Goal: Task Accomplishment & Management: Use online tool/utility

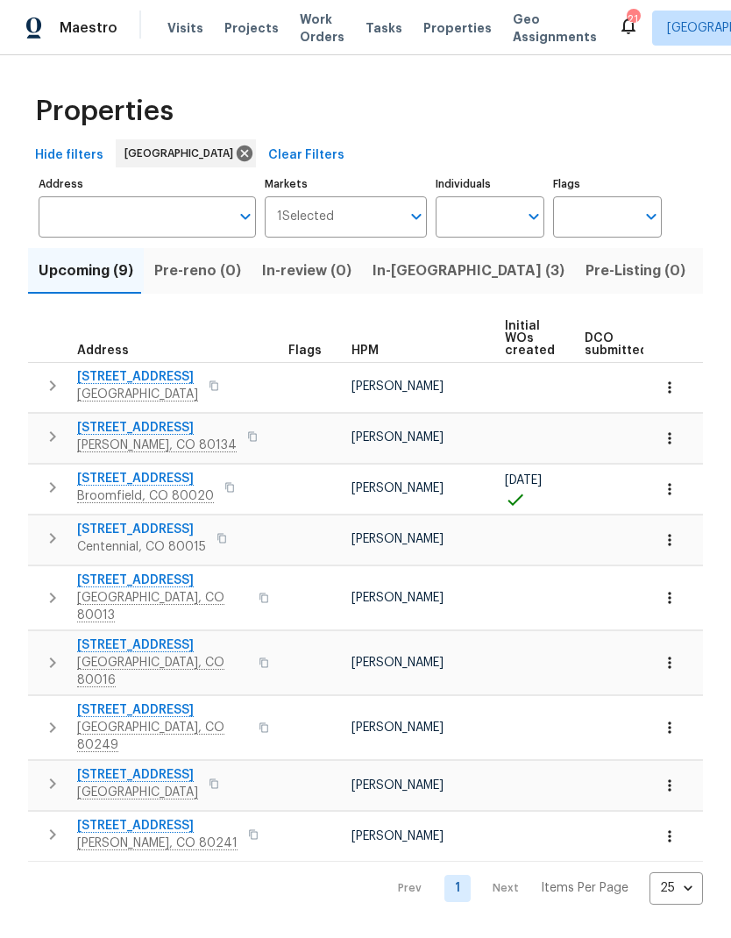
click at [178, 30] on span "Visits" at bounding box center [185, 28] width 36 height 18
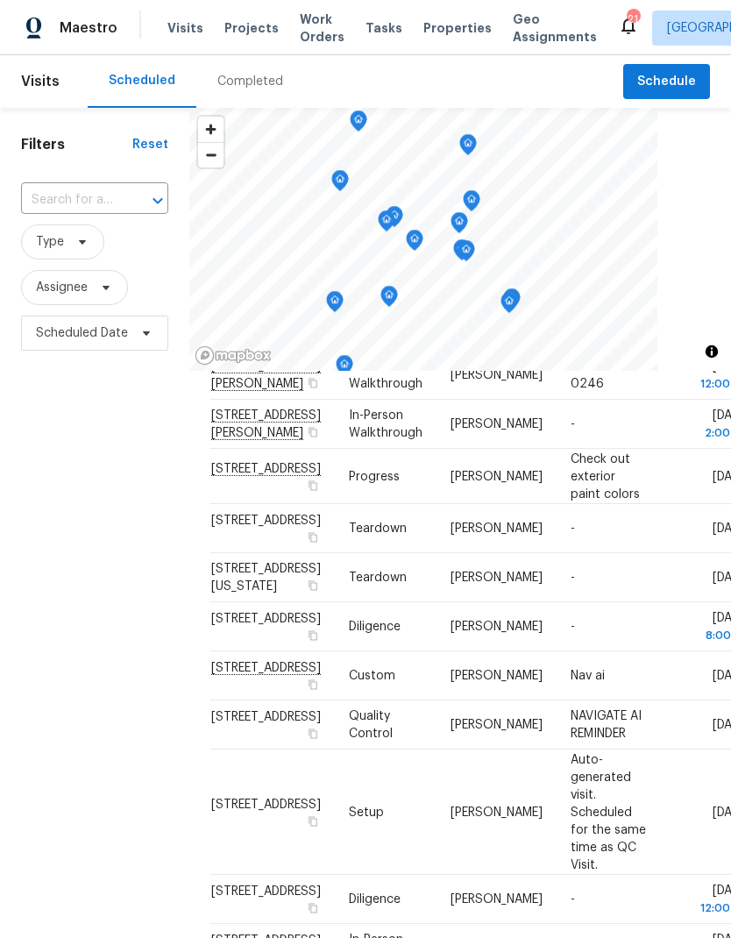
scroll to position [233, 0]
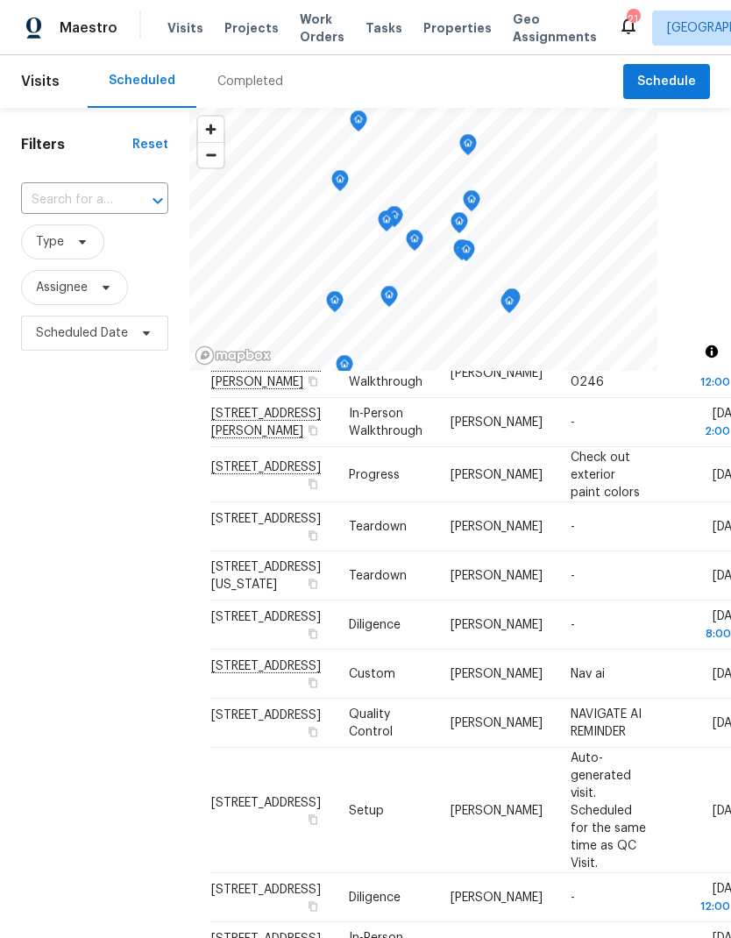
click at [245, 23] on span "Projects" at bounding box center [251, 28] width 54 height 18
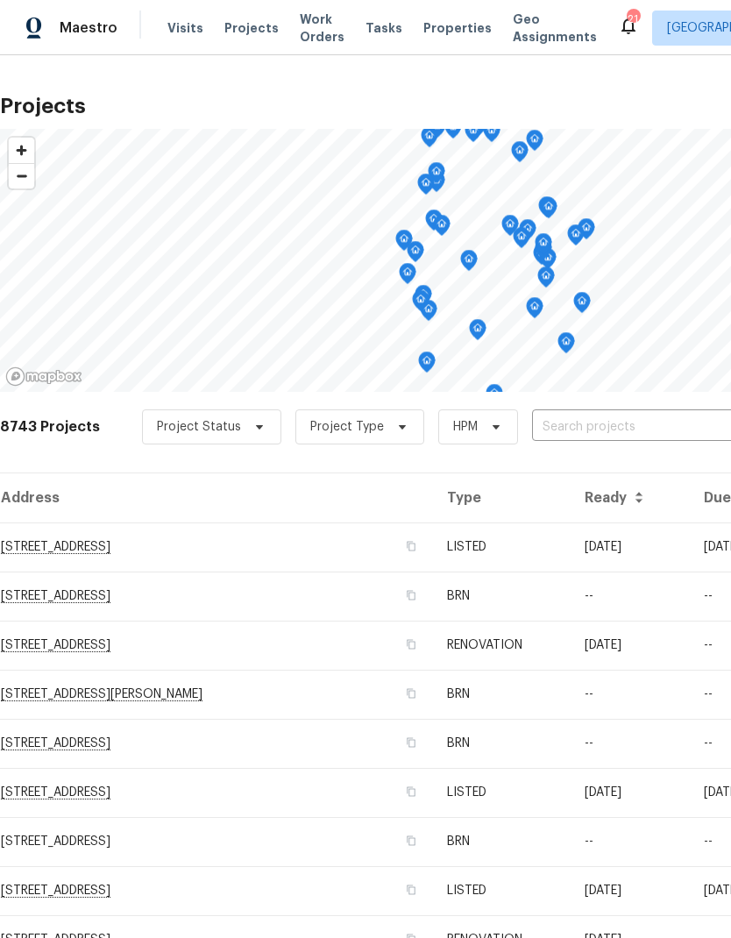
click at [585, 427] on input "text" at bounding box center [632, 427] width 201 height 27
type input "firethor"
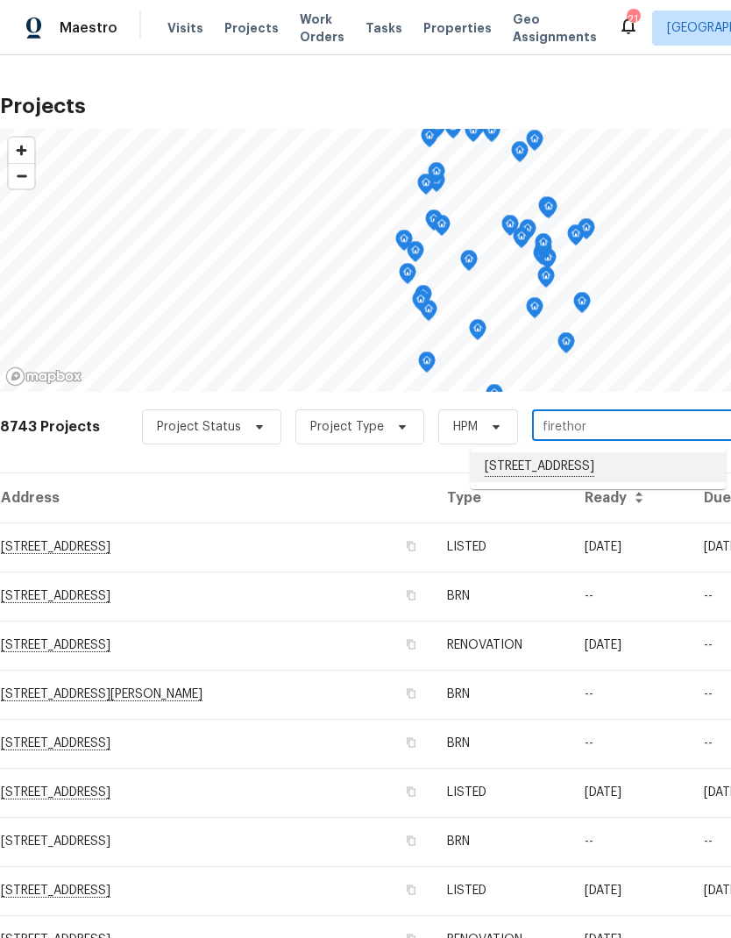
click at [563, 473] on li "[STREET_ADDRESS]" at bounding box center [598, 467] width 255 height 30
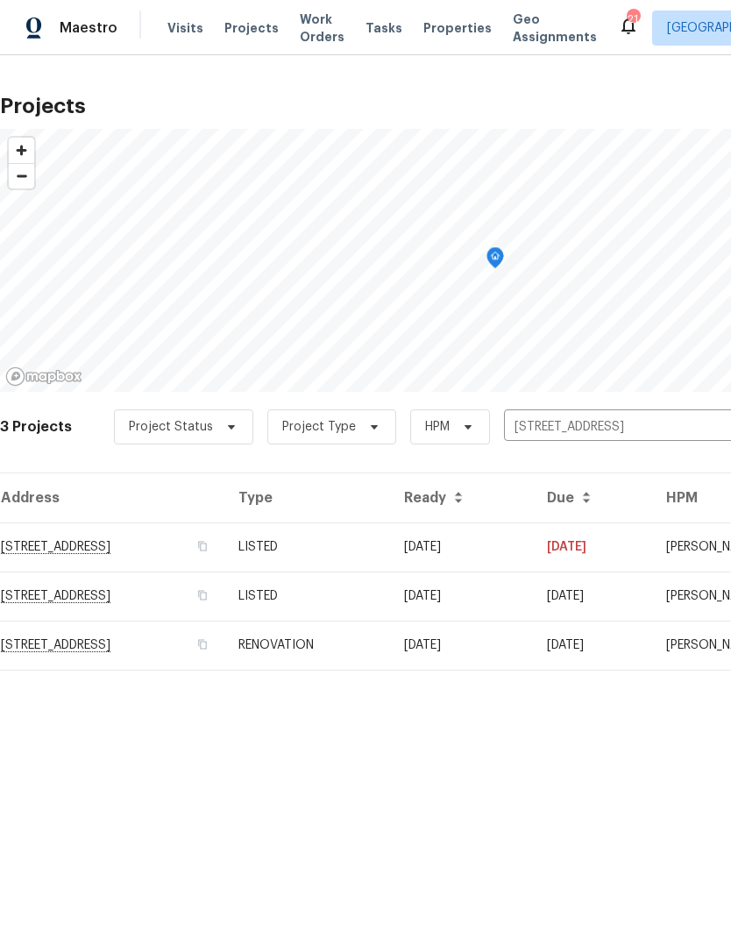
click at [390, 647] on td "RENOVATION" at bounding box center [307, 645] width 166 height 49
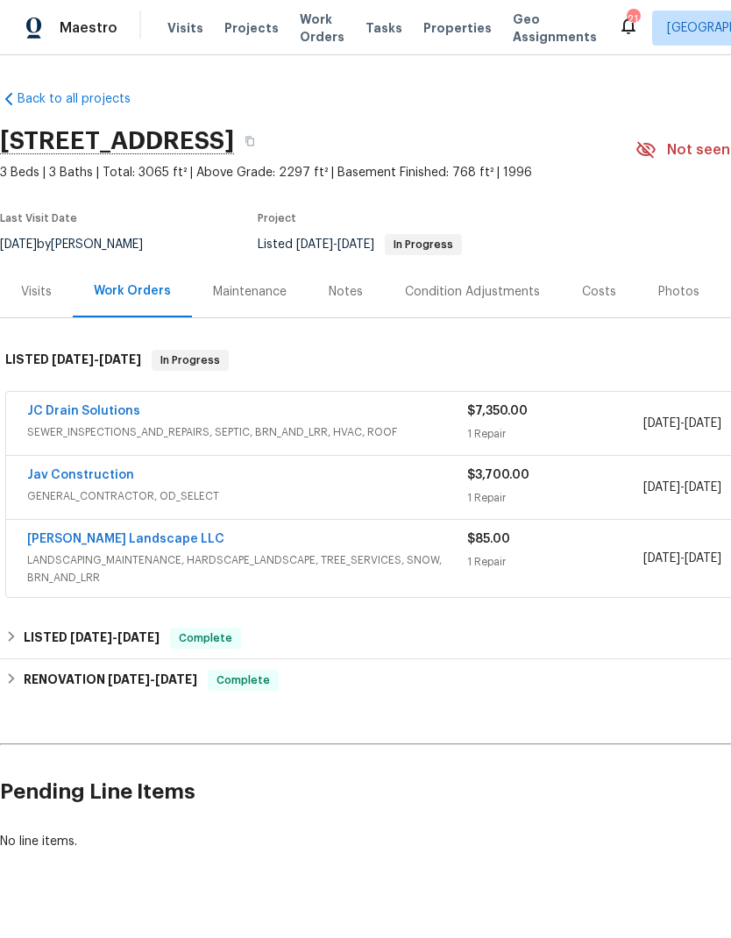
click at [99, 407] on link "JC Drain Solutions" at bounding box center [83, 411] width 113 height 12
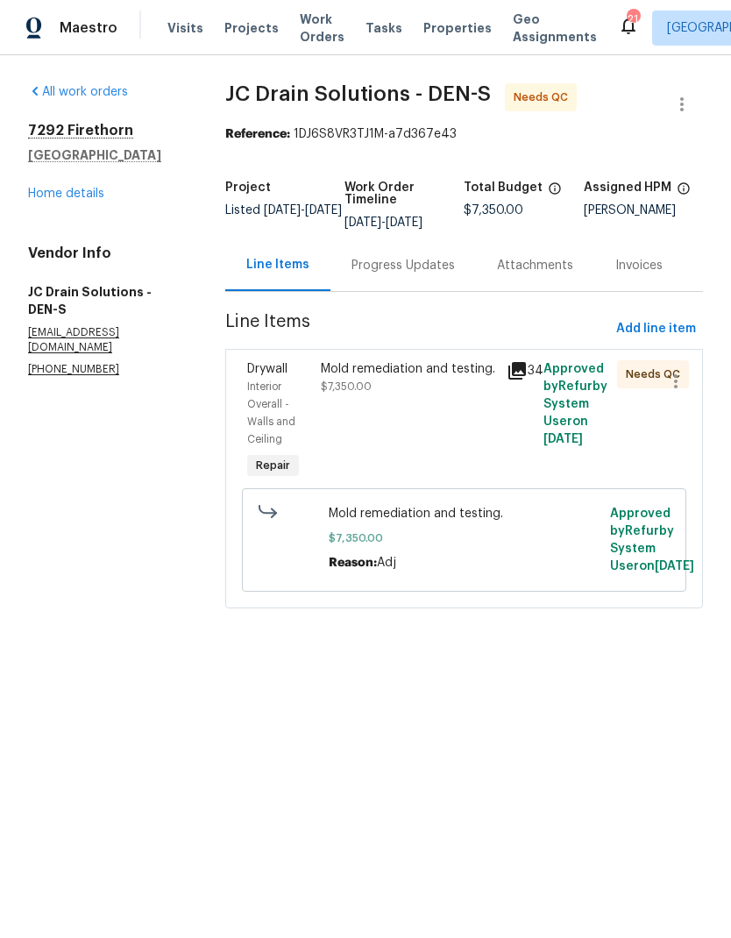
click at [440, 378] on div "Mold remediation and testing." at bounding box center [408, 369] width 174 height 18
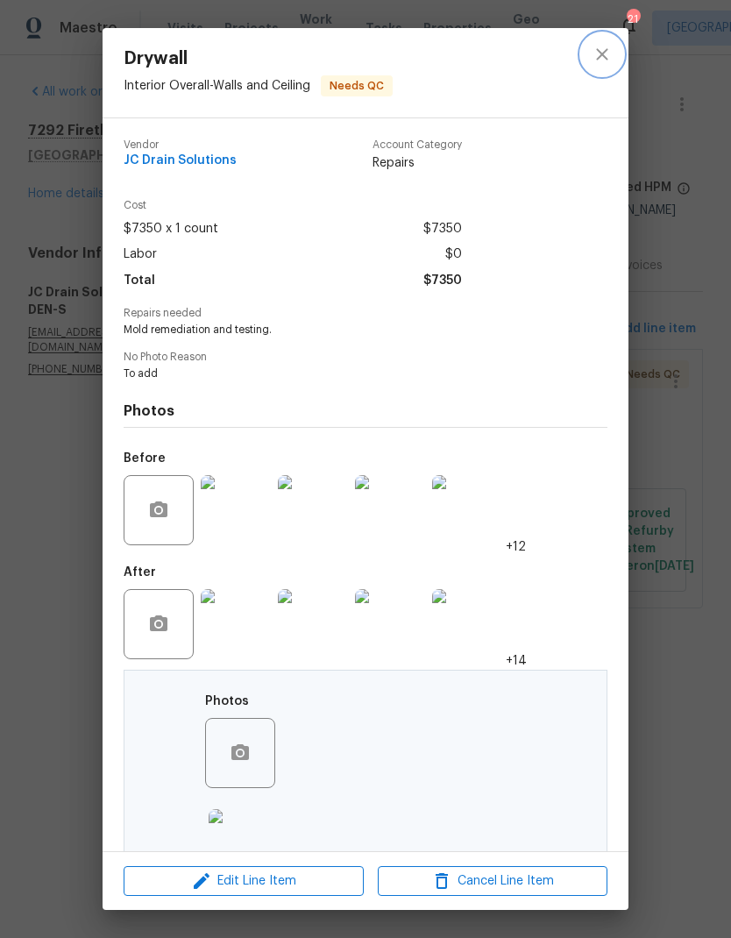
click at [601, 51] on icon "close" at bounding box center [602, 54] width 21 height 21
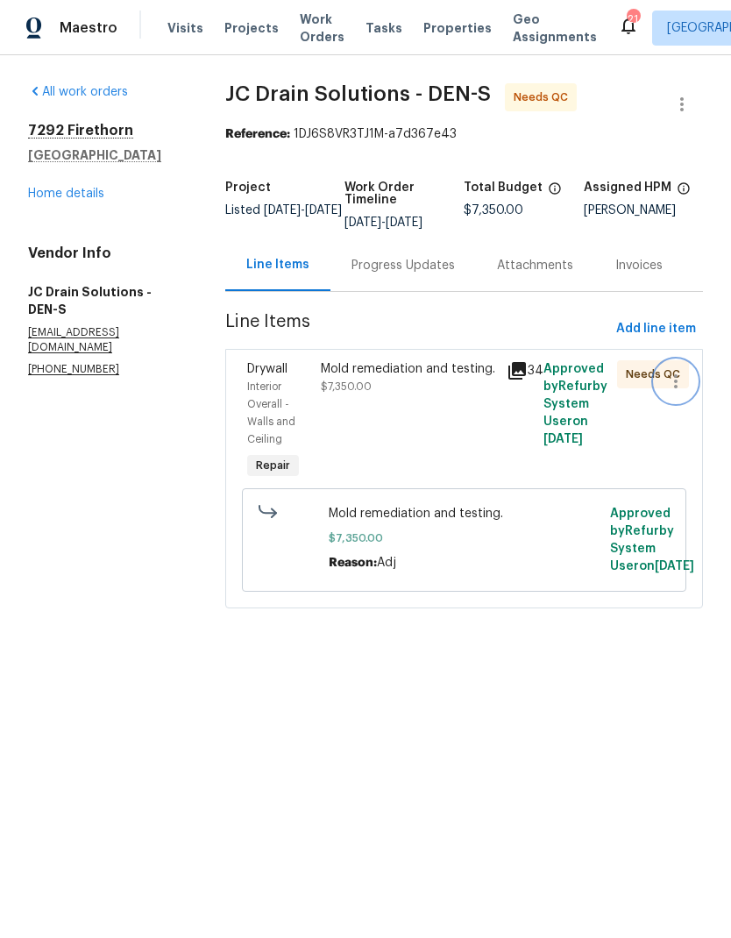
click at [668, 392] on icon "button" at bounding box center [675, 381] width 21 height 21
click at [442, 393] on div at bounding box center [365, 469] width 731 height 938
click at [78, 193] on link "Home details" at bounding box center [66, 194] width 76 height 12
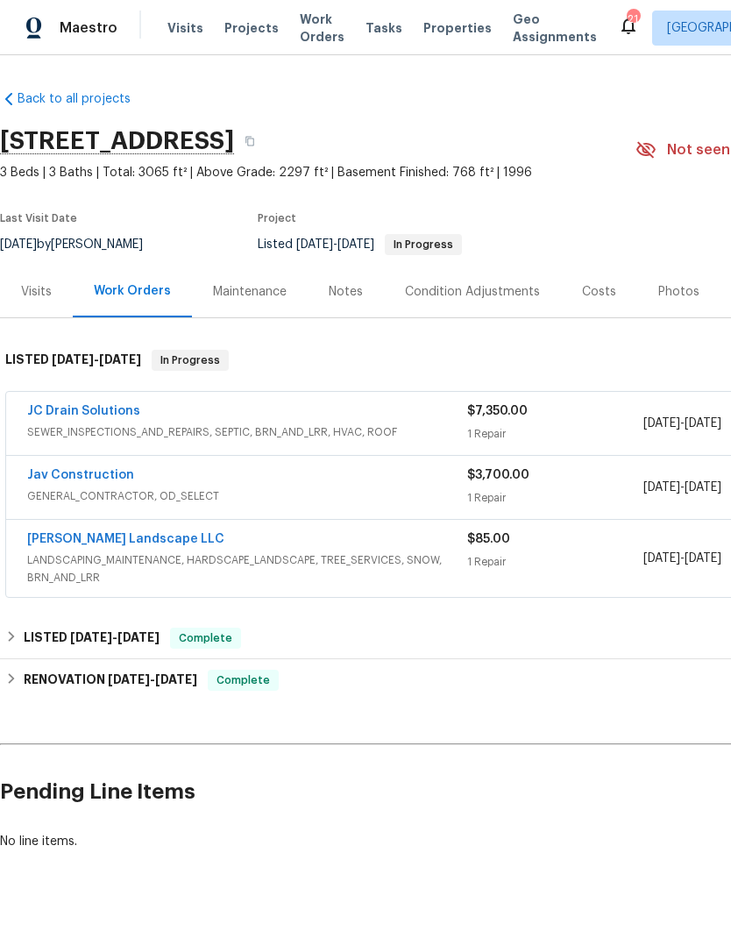
click at [98, 408] on link "JC Drain Solutions" at bounding box center [83, 411] width 113 height 12
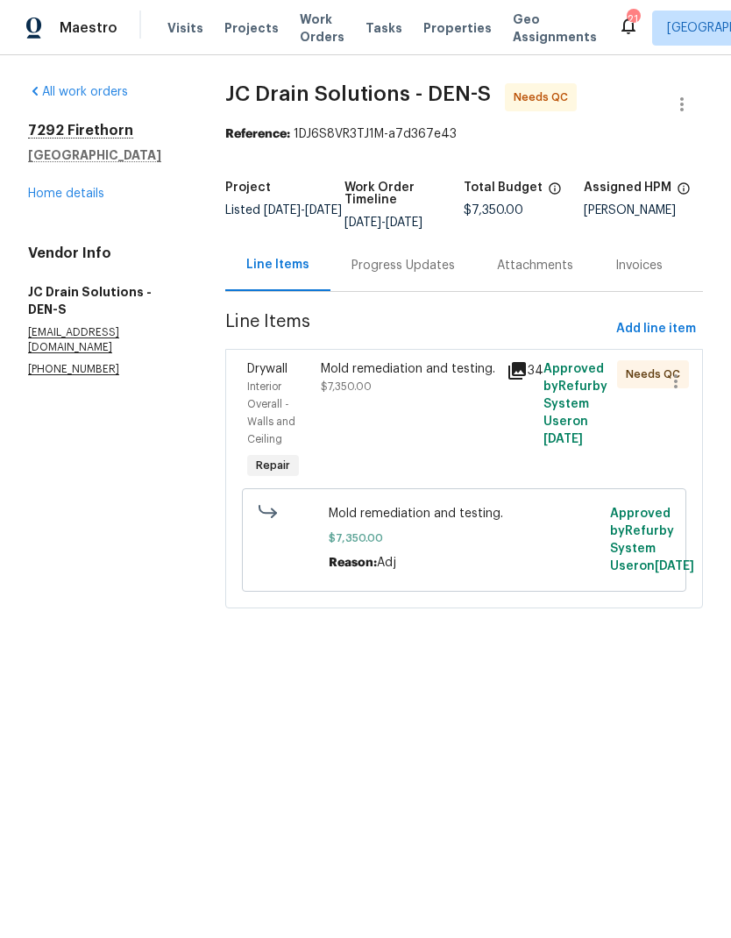
click at [445, 393] on div "Mold remediation and testing. $7,350.00" at bounding box center [408, 377] width 174 height 35
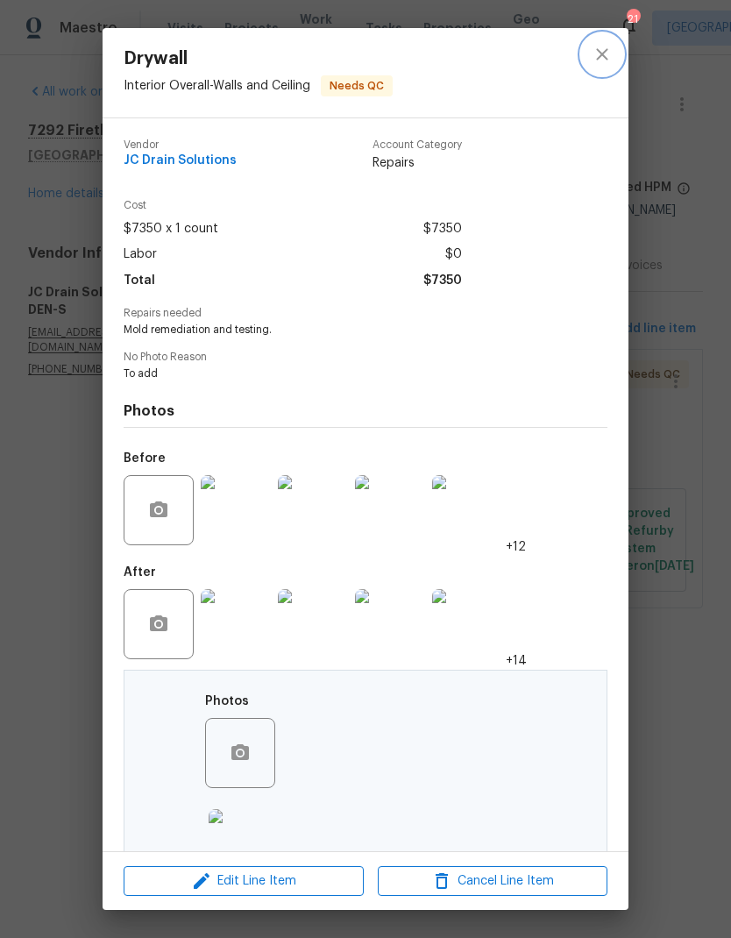
click at [599, 54] on icon "close" at bounding box center [602, 54] width 21 height 21
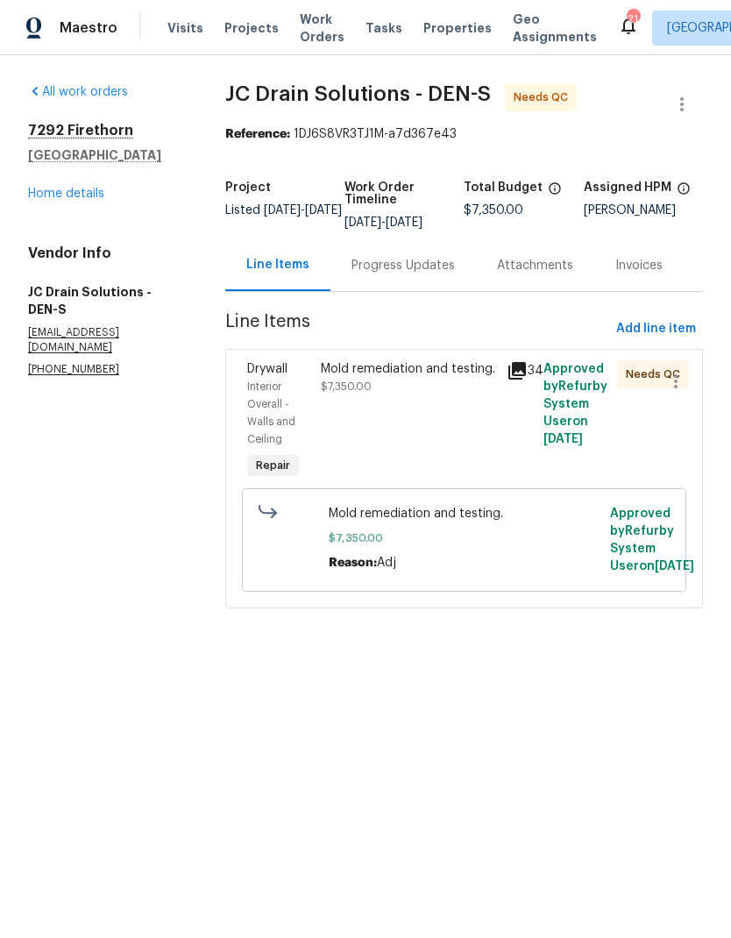
click at [79, 195] on link "Home details" at bounding box center [66, 194] width 76 height 12
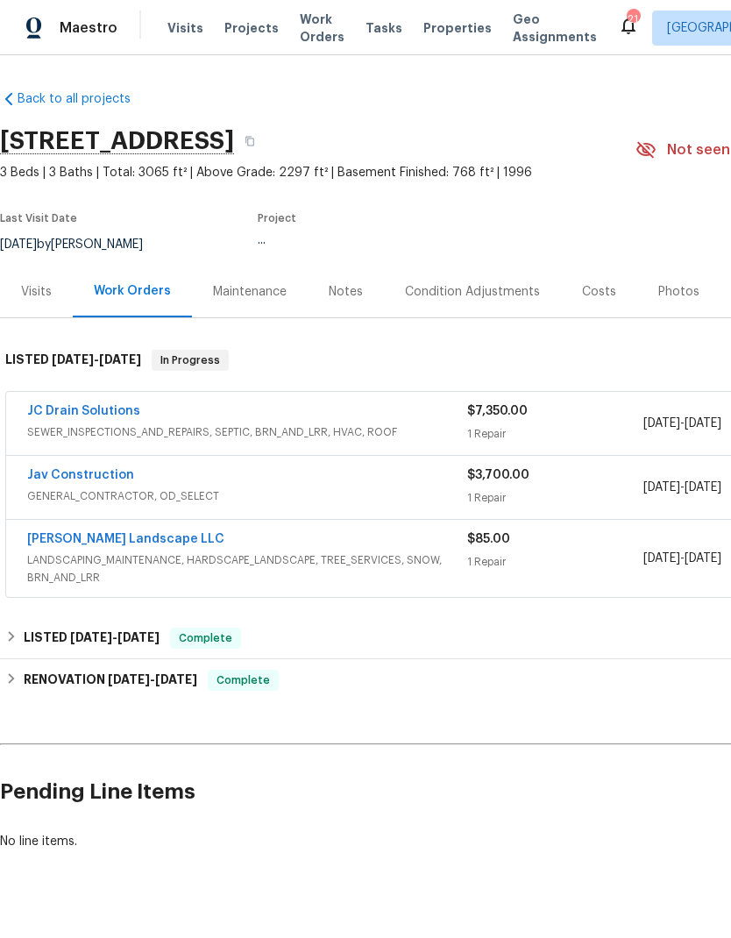
click at [91, 415] on link "JC Drain Solutions" at bounding box center [83, 411] width 113 height 12
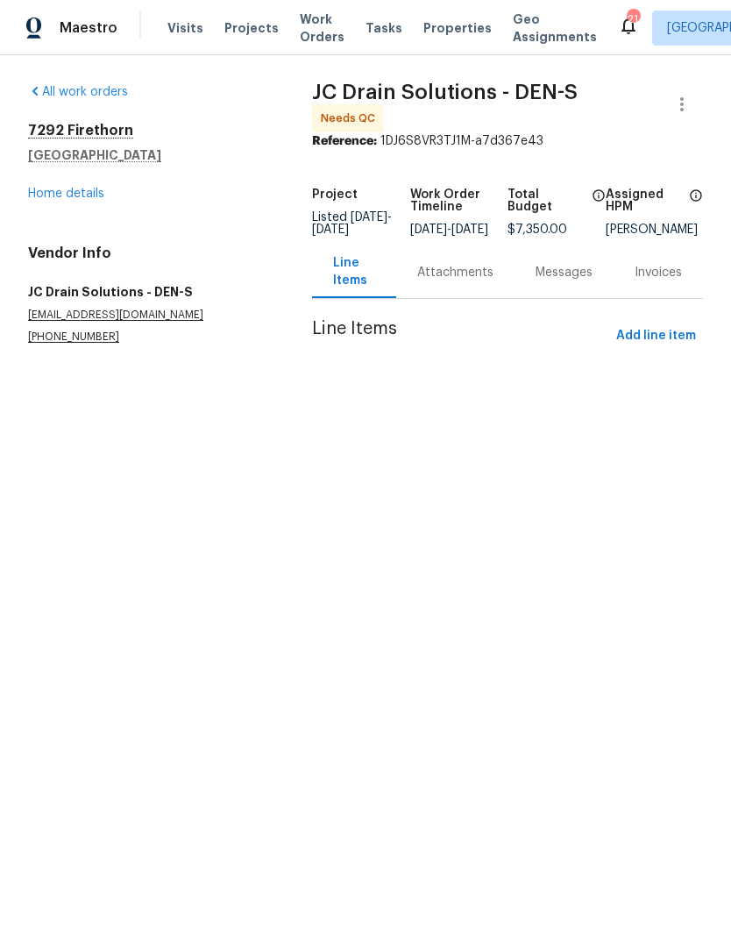
click at [558, 281] on div "Messages" at bounding box center [564, 273] width 57 height 18
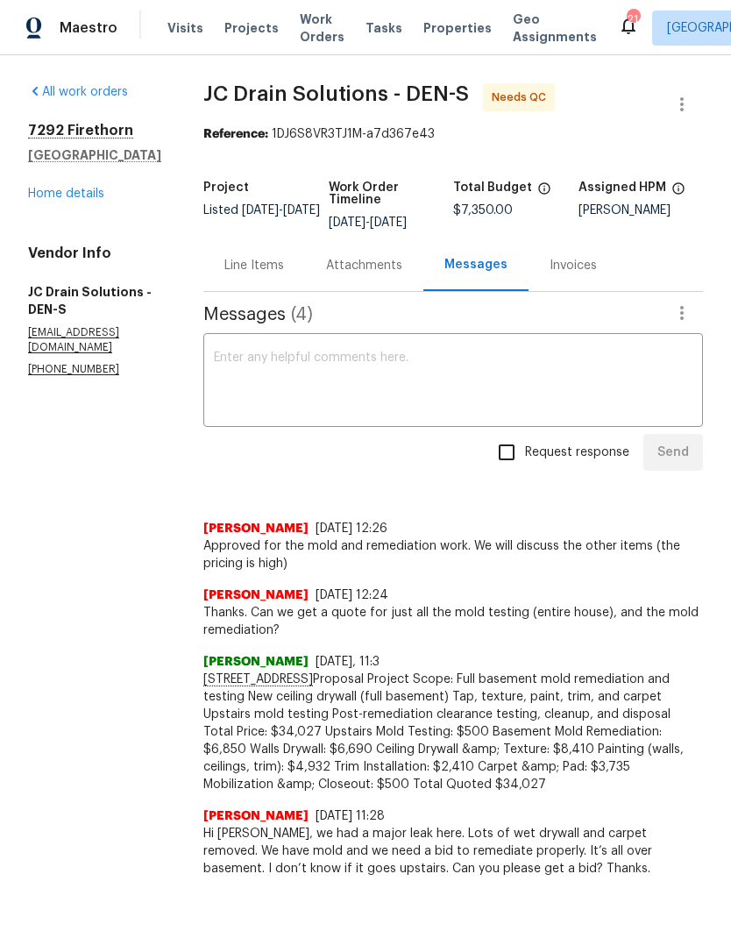
click at [542, 399] on textarea at bounding box center [453, 382] width 479 height 61
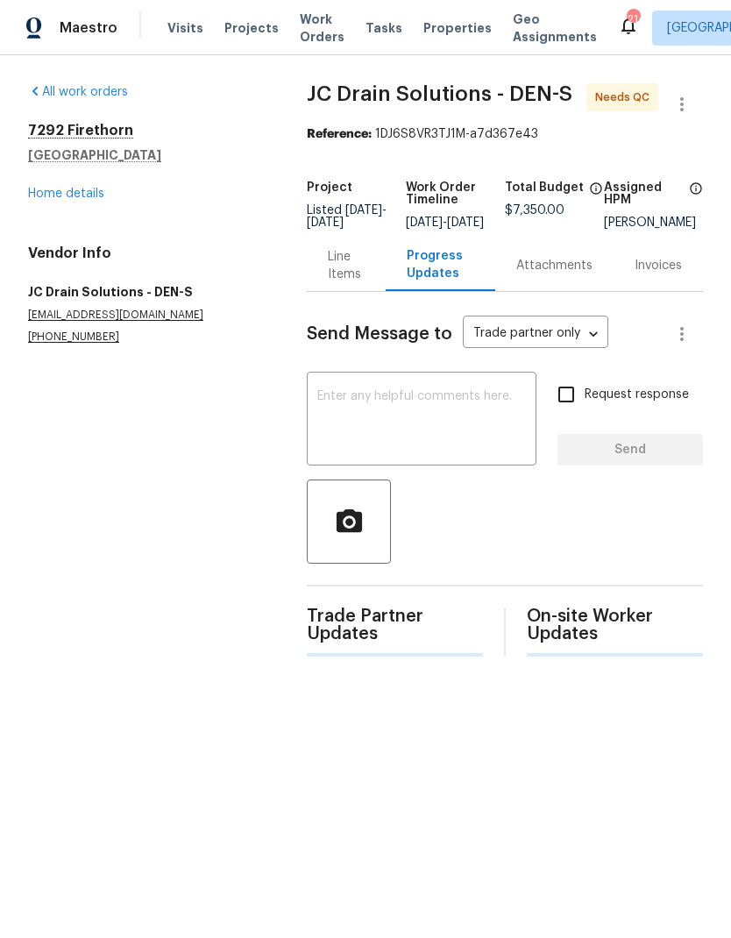
click at [447, 422] on textarea at bounding box center [421, 420] width 209 height 61
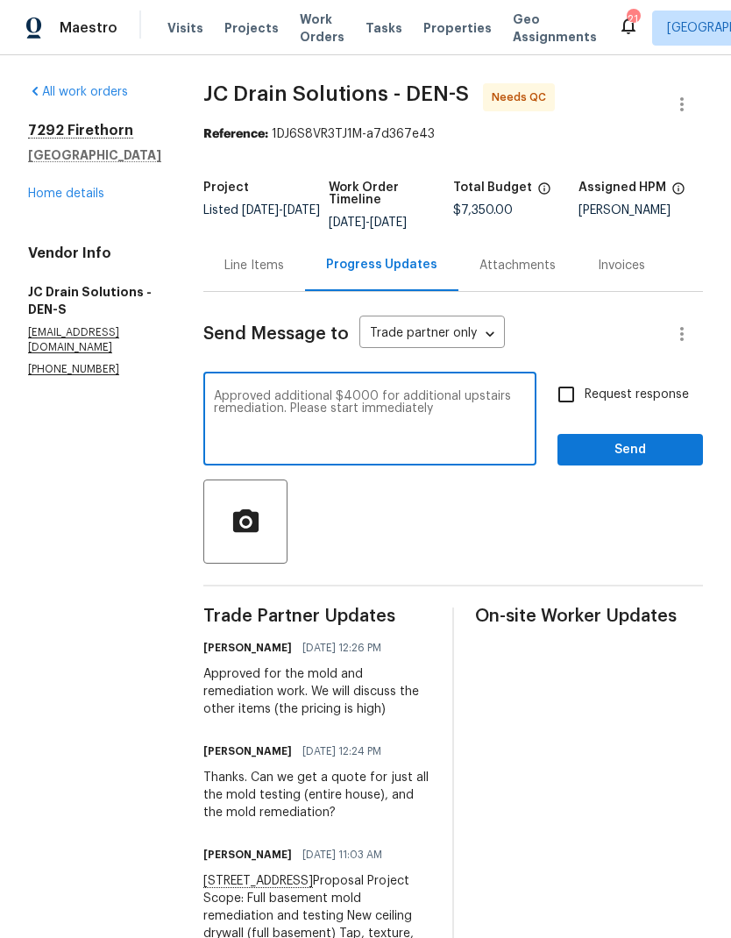
type textarea "Approved additional $4000 for additional upstairs remediation. Please start imm…"
click at [643, 461] on span "Send" at bounding box center [630, 450] width 117 height 22
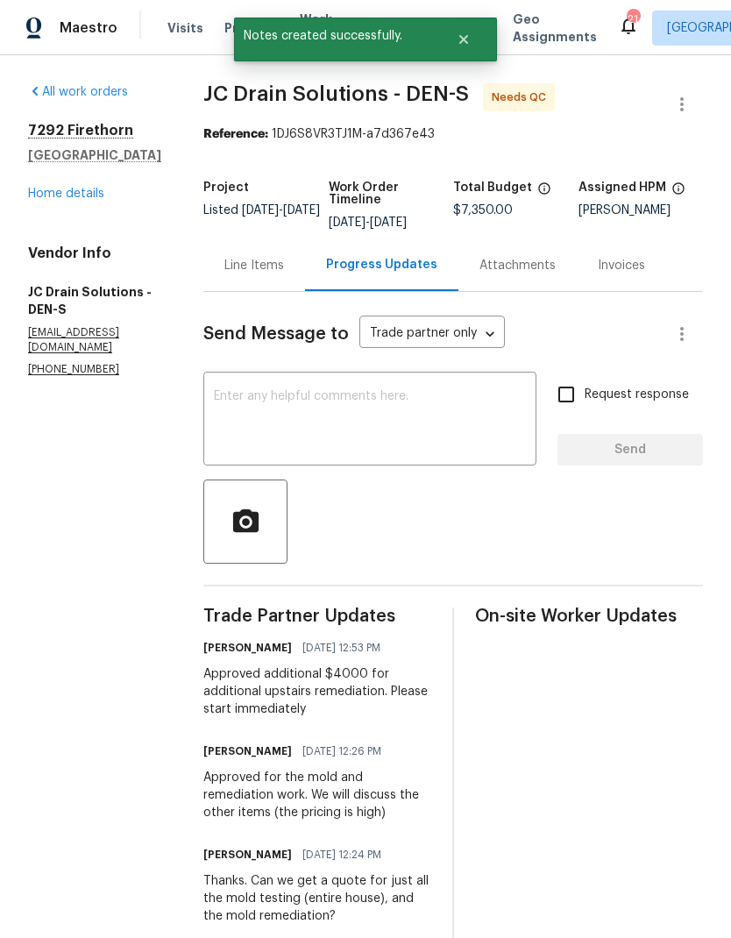
click at [274, 274] on div "Line Items" at bounding box center [254, 266] width 60 height 18
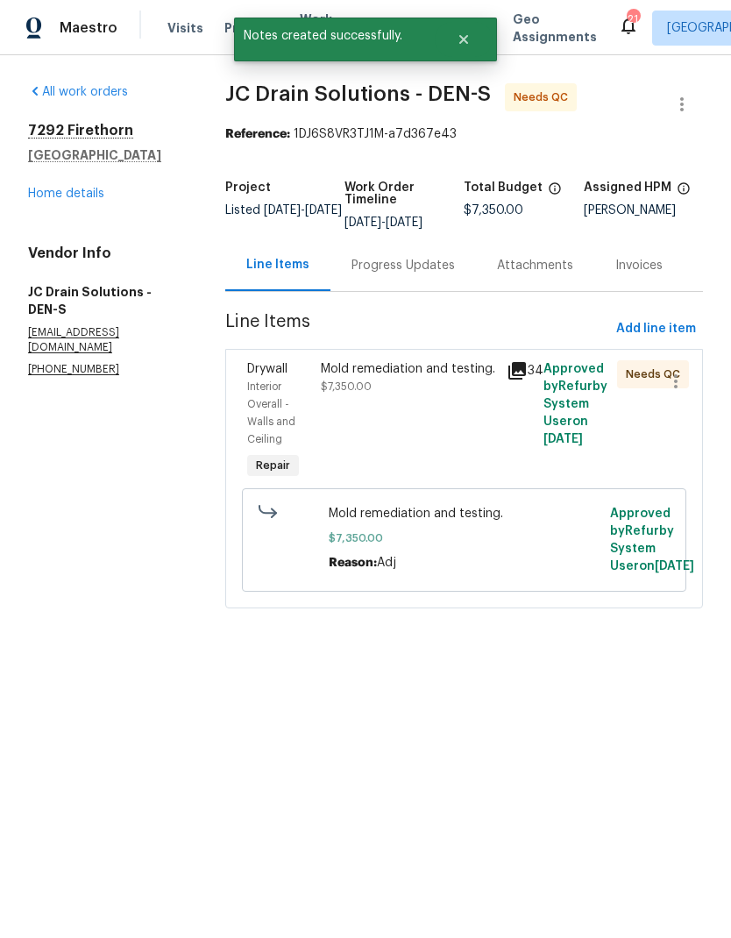
click at [398, 378] on div "Mold remediation and testing." at bounding box center [408, 369] width 174 height 18
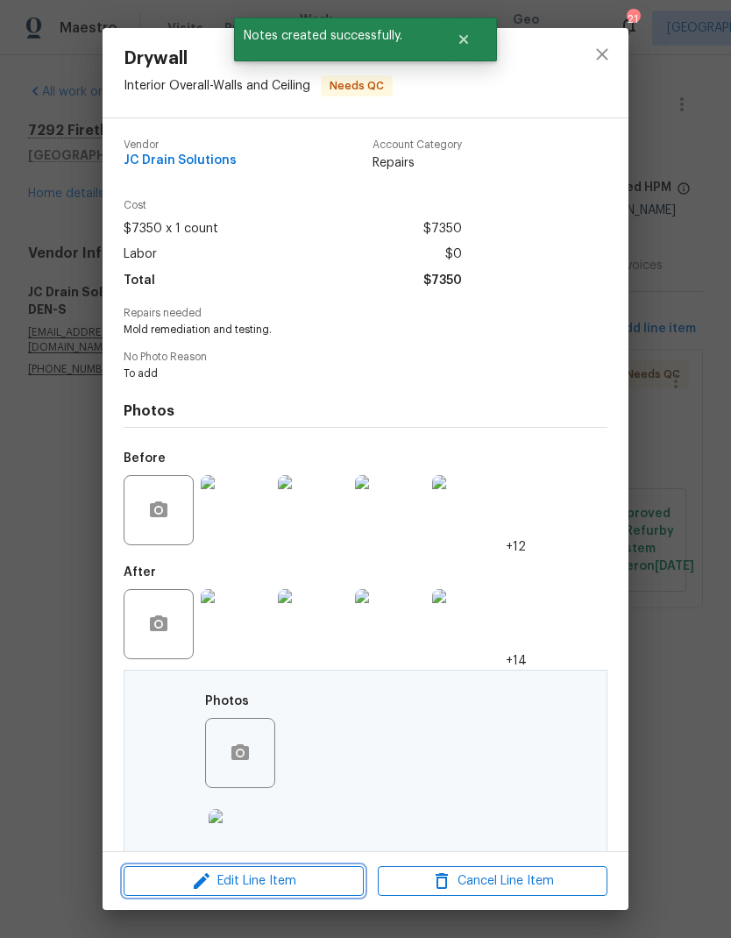
click at [311, 881] on span "Edit Line Item" at bounding box center [244, 882] width 230 height 22
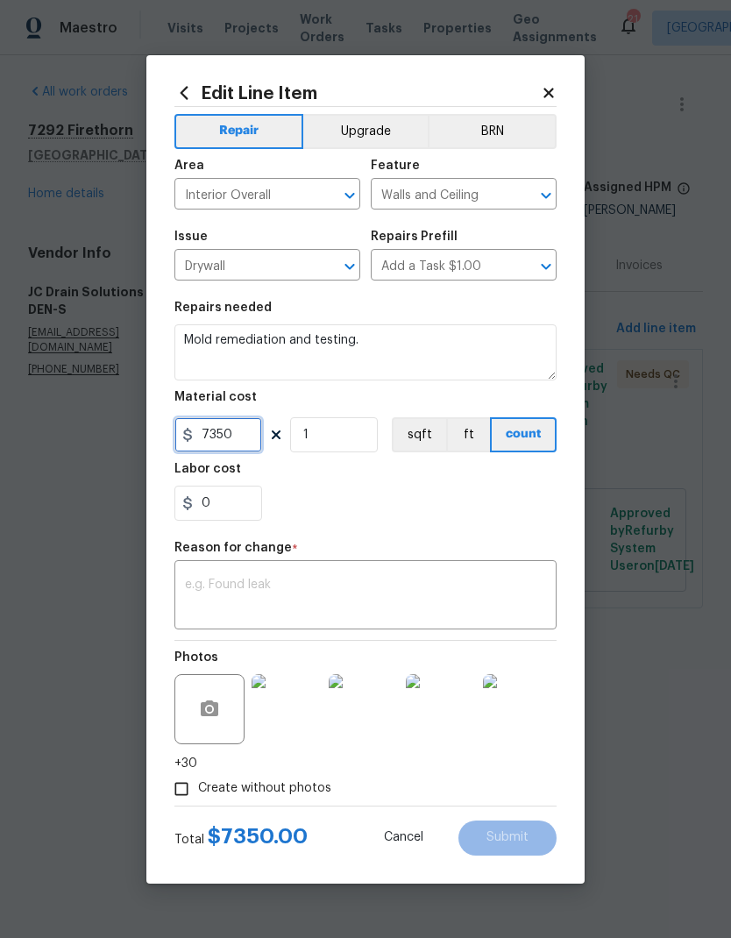
click at [253, 437] on input "7350" at bounding box center [218, 434] width 88 height 35
type input "11350"
click at [464, 516] on div "0" at bounding box center [365, 503] width 382 height 35
click at [462, 600] on textarea at bounding box center [365, 597] width 361 height 37
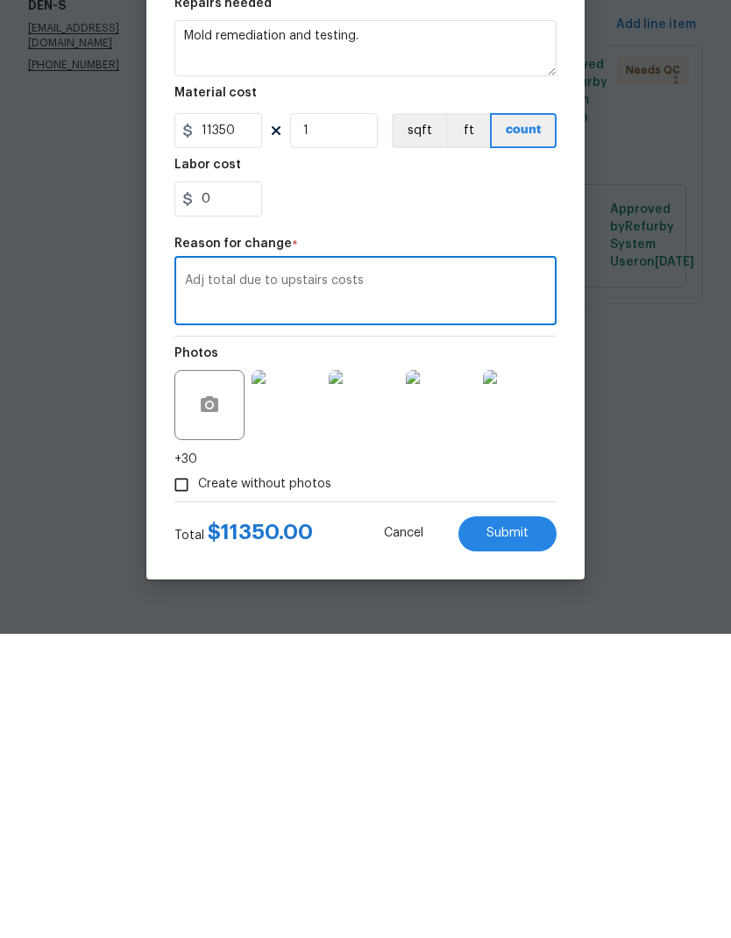
type textarea "Adj total due to upstairs costs"
click at [522, 831] on span "Submit" at bounding box center [508, 837] width 42 height 13
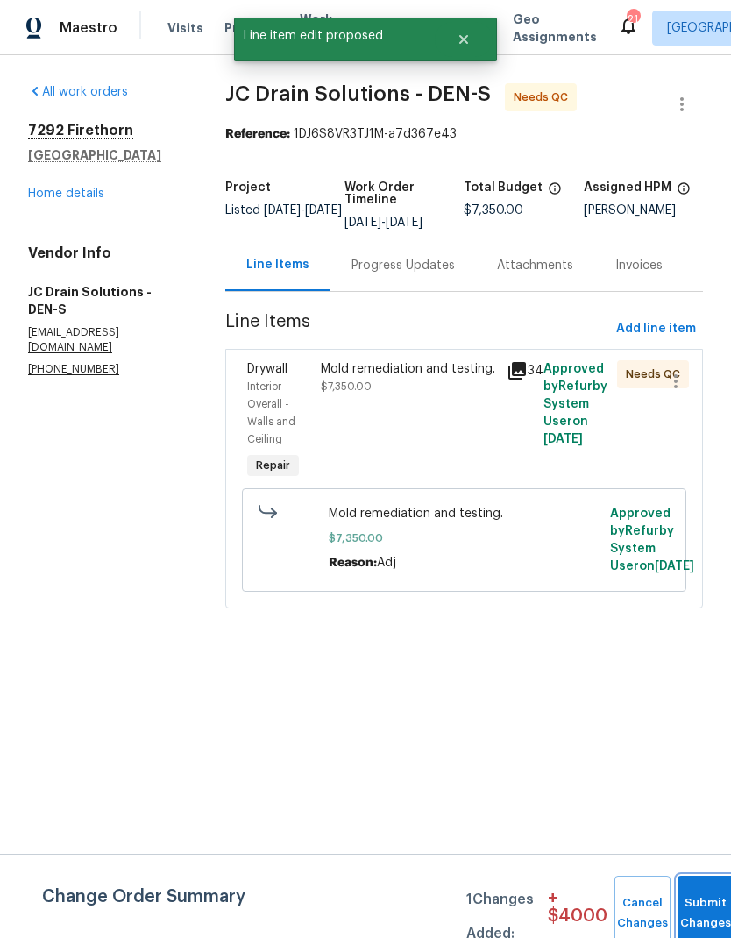
click at [695, 903] on button "Submit Changes" at bounding box center [706, 913] width 56 height 75
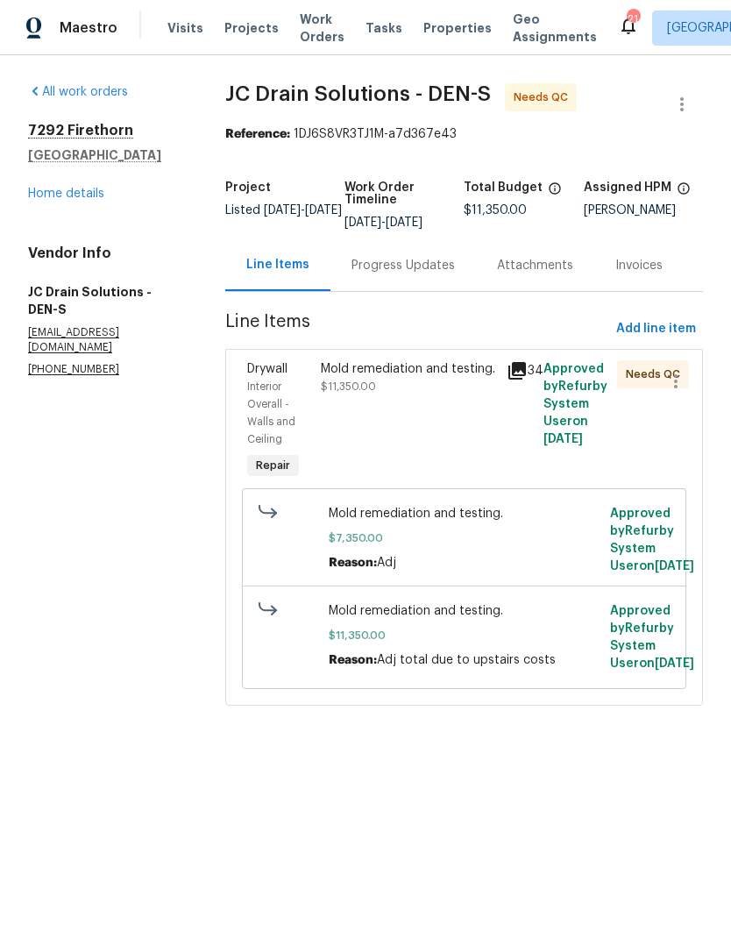
click at [82, 196] on link "Home details" at bounding box center [66, 194] width 76 height 12
